Goal: Information Seeking & Learning: Learn about a topic

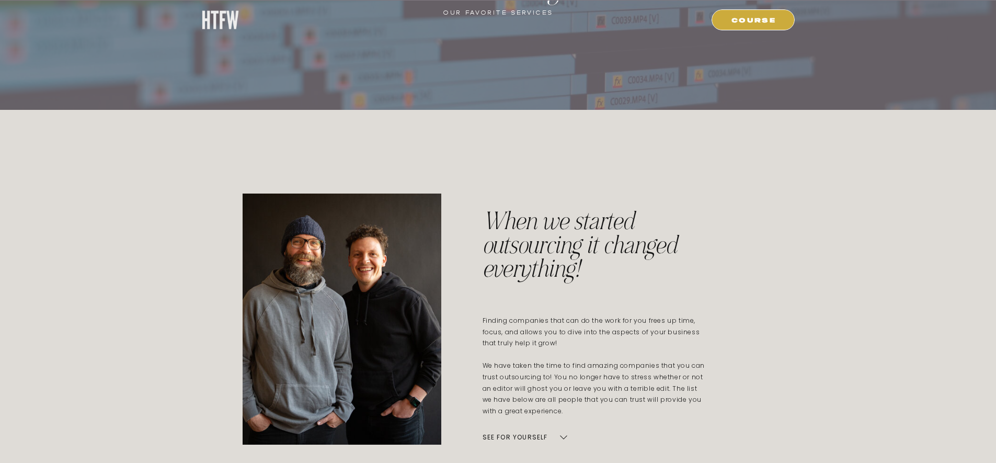
scroll to position [243, 0]
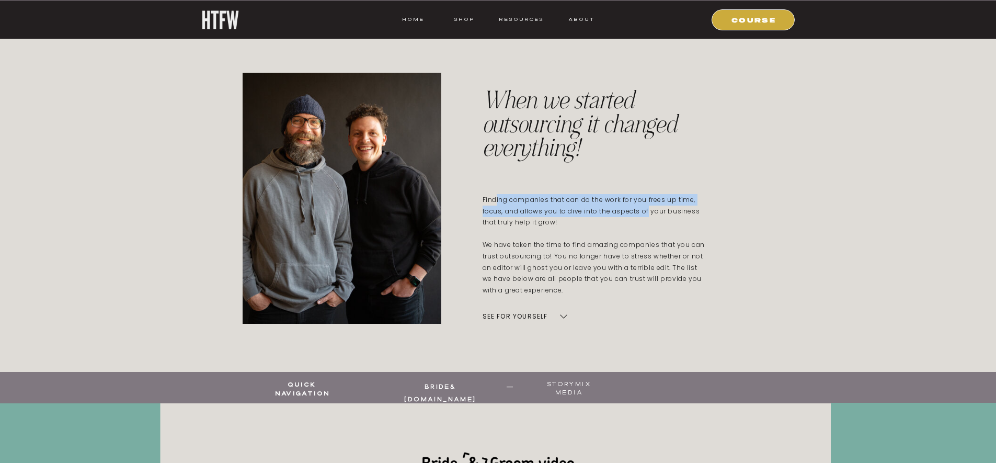
drag, startPoint x: 495, startPoint y: 201, endPoint x: 647, endPoint y: 206, distance: 152.8
click at [647, 206] on p "Finding companies that can do the work for you frees up time, focus, and allows…" at bounding box center [595, 245] width 225 height 103
click at [648, 207] on p "Finding companies that can do the work for you frees up time, focus, and allows…" at bounding box center [595, 245] width 225 height 103
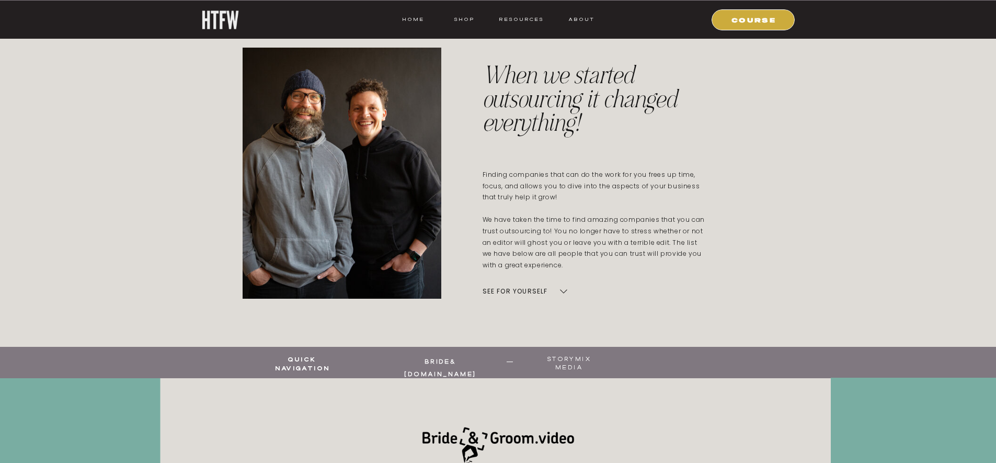
click at [570, 293] on p "see for yourself" at bounding box center [528, 291] width 91 height 15
click at [566, 289] on icon at bounding box center [564, 291] width 8 height 8
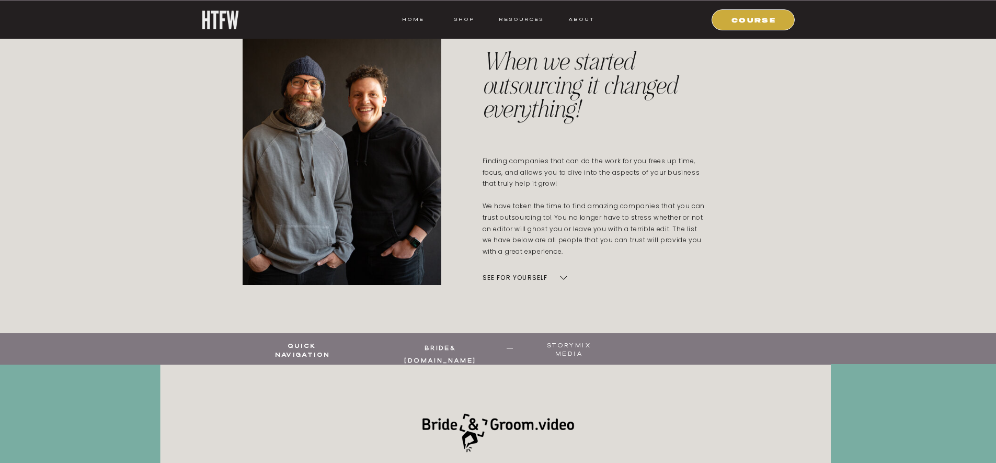
scroll to position [289, 0]
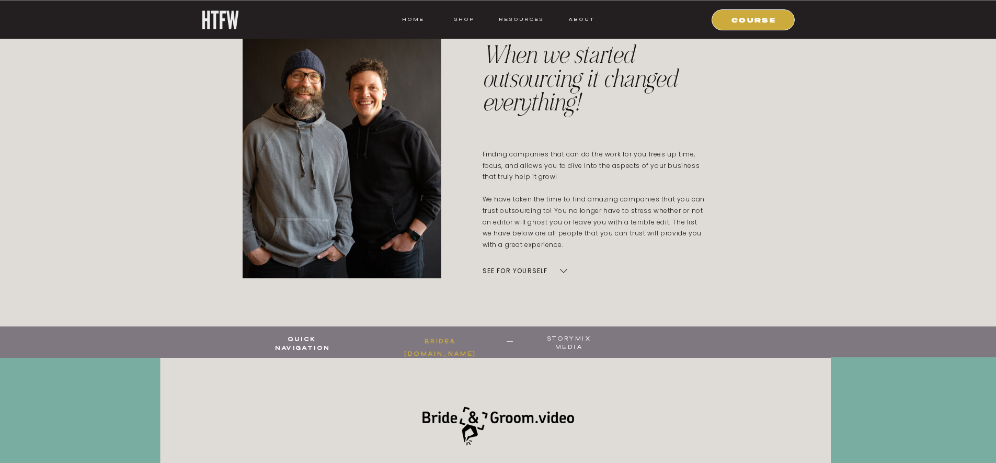
click at [460, 341] on b "bride&[DOMAIN_NAME]" at bounding box center [440, 347] width 72 height 21
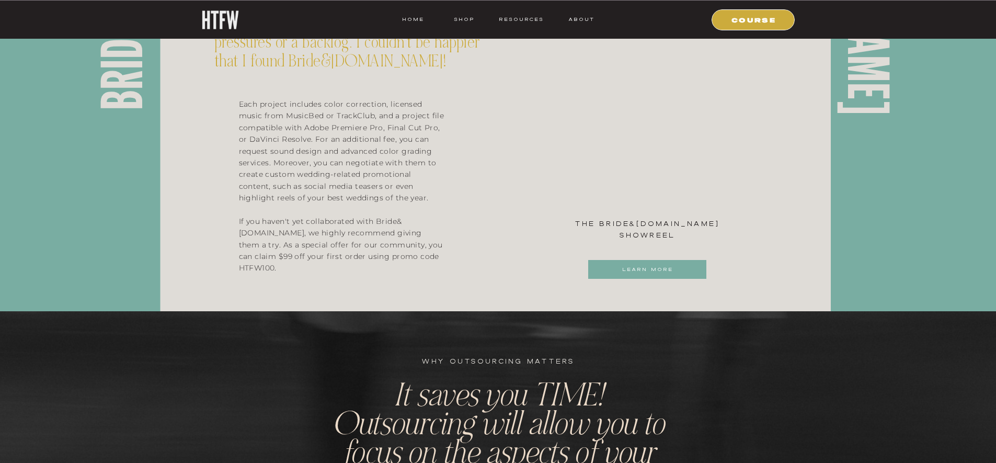
scroll to position [1049, 0]
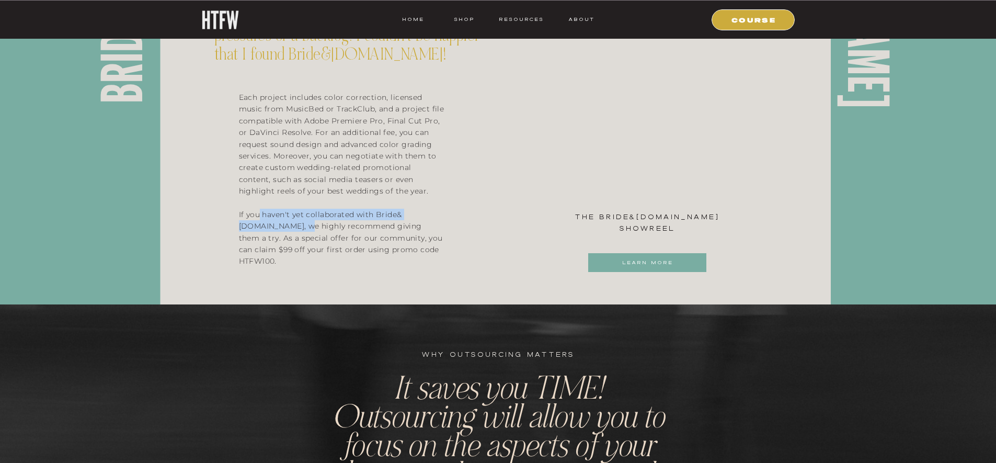
drag, startPoint x: 258, startPoint y: 217, endPoint x: 329, endPoint y: 230, distance: 72.3
click at [329, 230] on p "Each project includes color correction, licensed music from MusicBed or TrackCl…" at bounding box center [342, 182] width 206 height 180
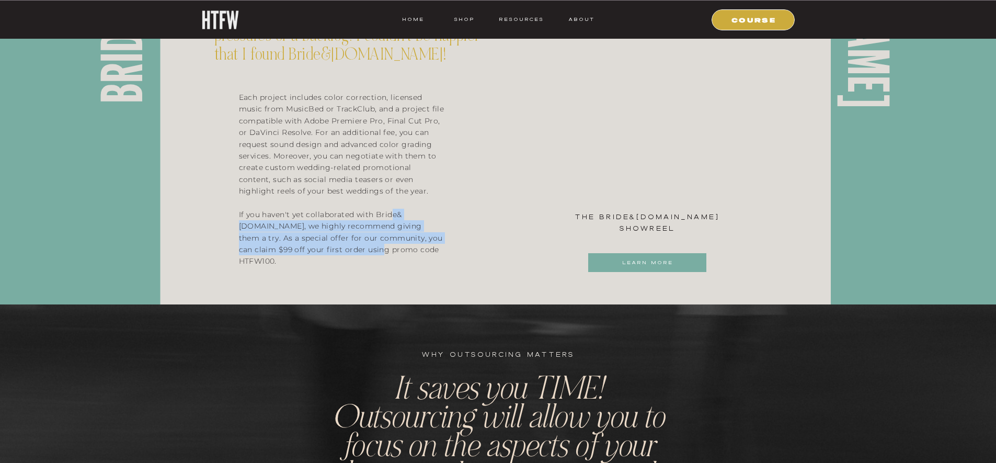
drag, startPoint x: 253, startPoint y: 230, endPoint x: 388, endPoint y: 245, distance: 135.3
click at [388, 245] on p "Each project includes color correction, licensed music from MusicBed or TrackCl…" at bounding box center [342, 182] width 206 height 180
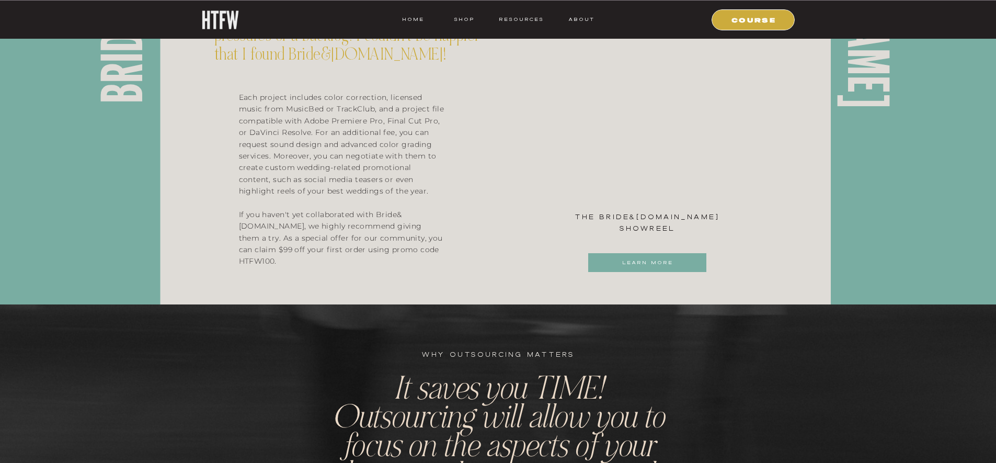
click at [394, 245] on p "Each project includes color correction, licensed music from MusicBed or TrackCl…" at bounding box center [342, 182] width 206 height 180
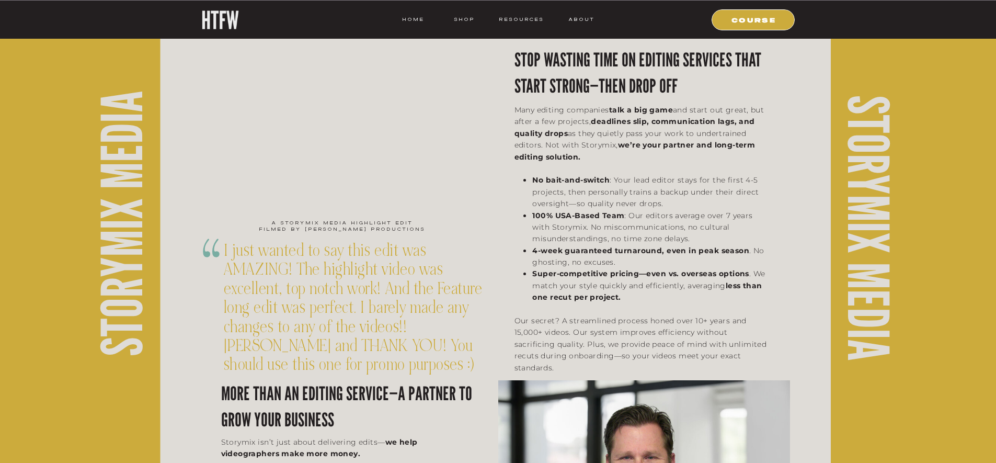
scroll to position [1727, 0]
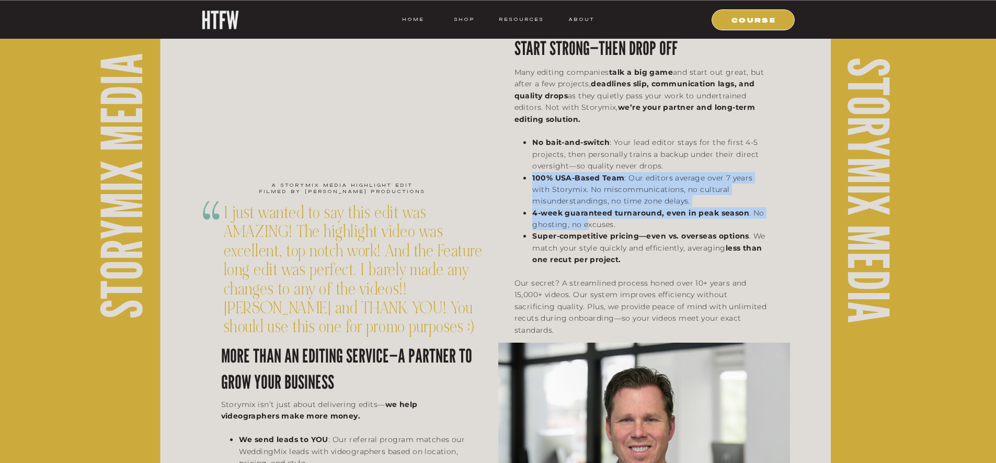
drag, startPoint x: 532, startPoint y: 178, endPoint x: 585, endPoint y: 223, distance: 69.0
click at [585, 223] on ul "No bait-and-switch : Your lead editor stays for the first 4-5 projects, then pe…" at bounding box center [646, 200] width 242 height 129
click at [585, 223] on li "4-week guaranteed turnaround, even in peak season . No ghosting, no excuses." at bounding box center [649, 219] width 235 height 24
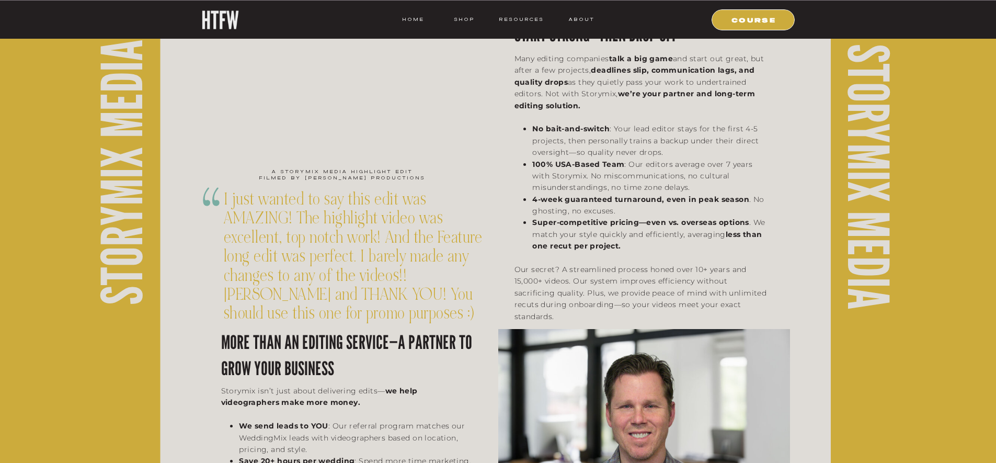
scroll to position [1748, 0]
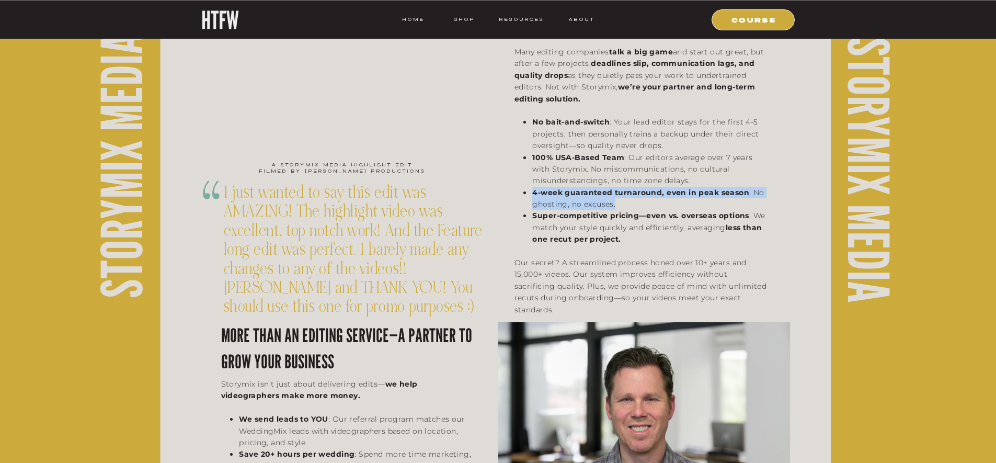
drag, startPoint x: 533, startPoint y: 192, endPoint x: 621, endPoint y: 201, distance: 88.8
click at [621, 201] on li "4-week guaranteed turnaround, even in peak season . No ghosting, no excuses." at bounding box center [649, 199] width 235 height 24
click at [619, 206] on li "4-week guaranteed turnaround, even in peak season . No ghosting, no excuses." at bounding box center [649, 199] width 235 height 24
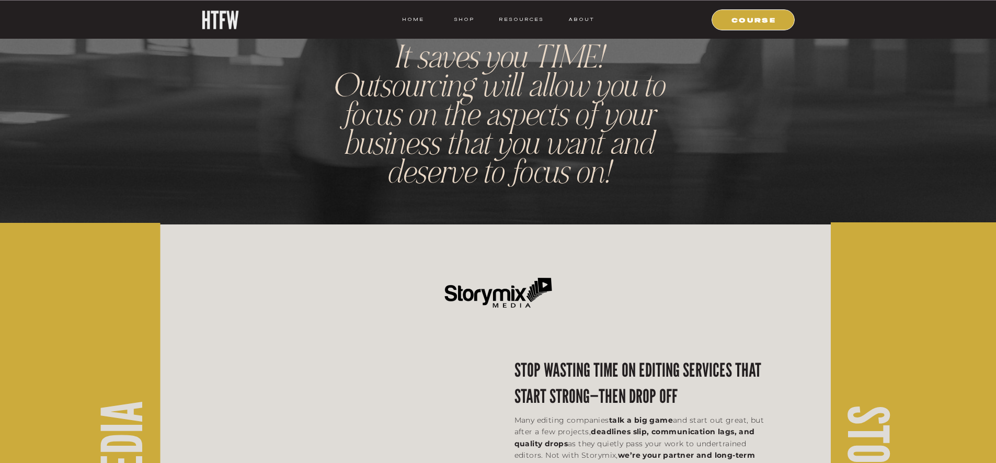
scroll to position [941, 0]
